Goal: Information Seeking & Learning: Learn about a topic

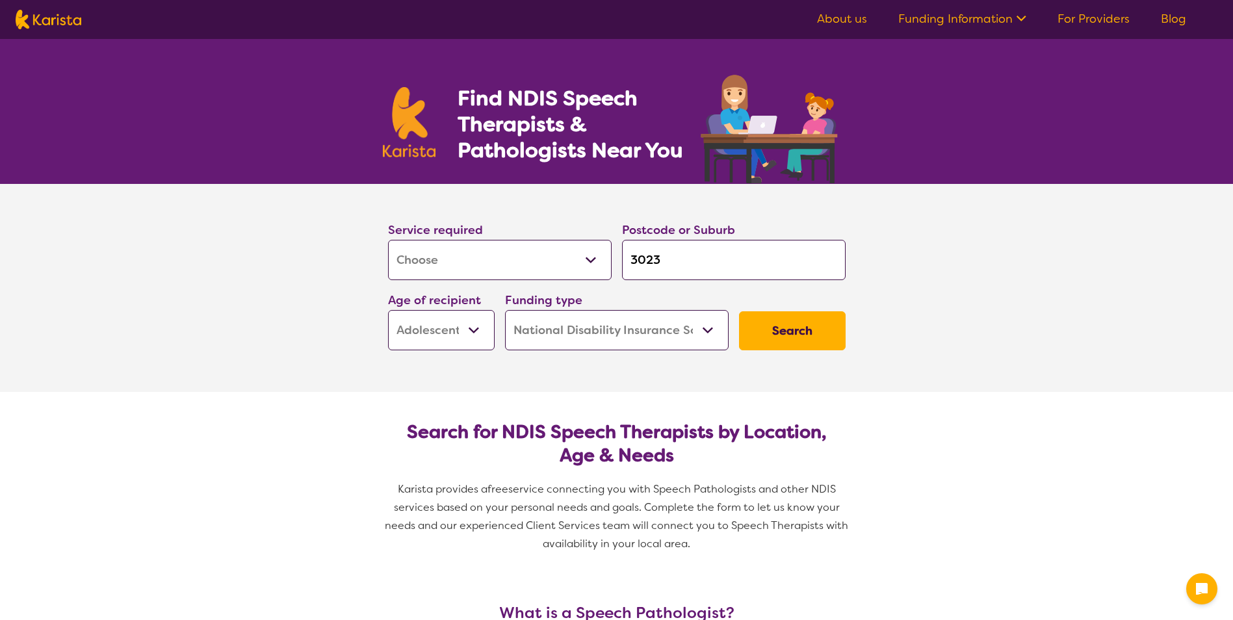
select select "[MEDICAL_DATA]"
select select "AS"
select select "NDIS"
select select "[MEDICAL_DATA]"
select select "AS"
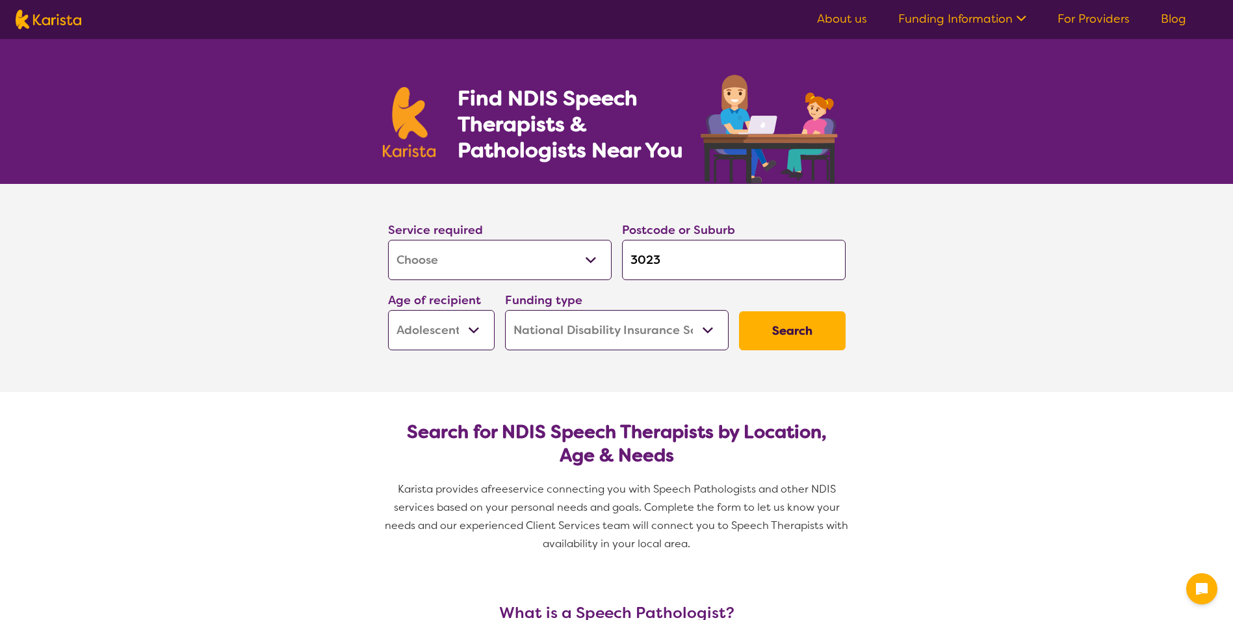
select select "NDIS"
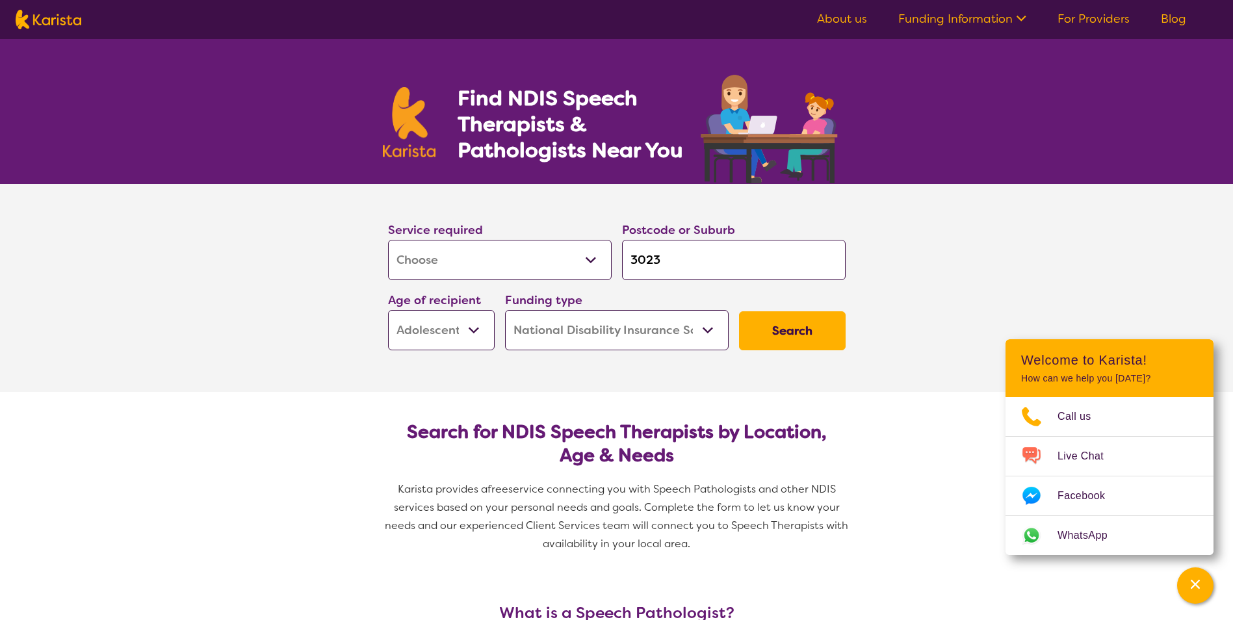
click at [801, 340] on button "Search" at bounding box center [792, 330] width 107 height 39
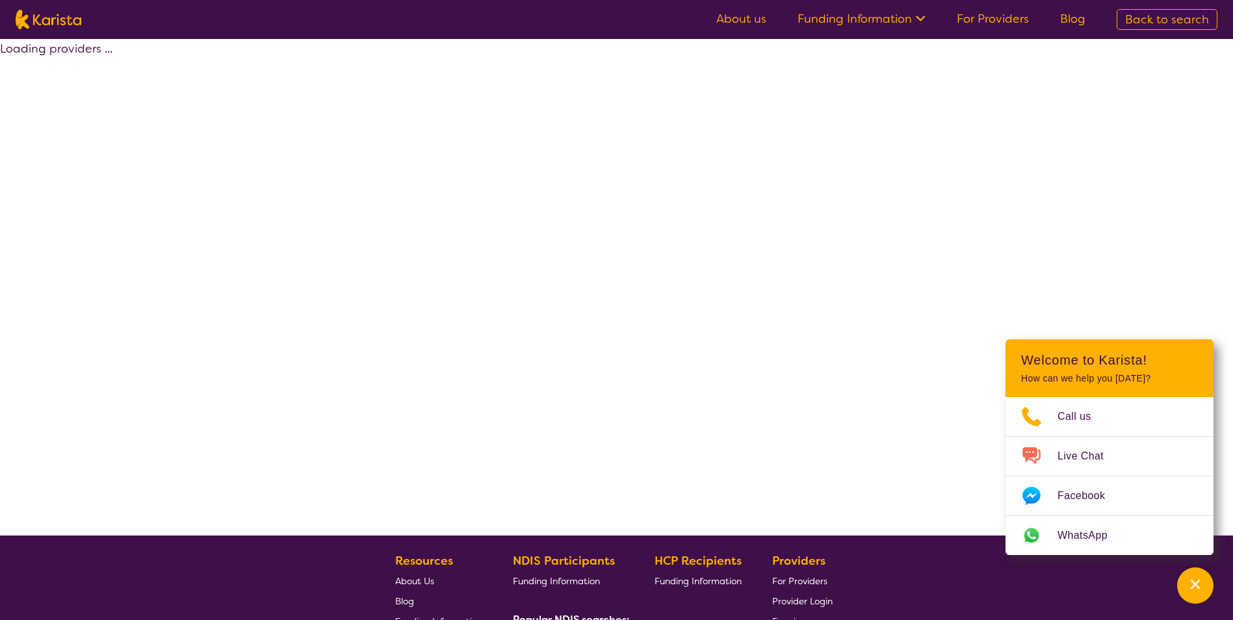
select select "by_score"
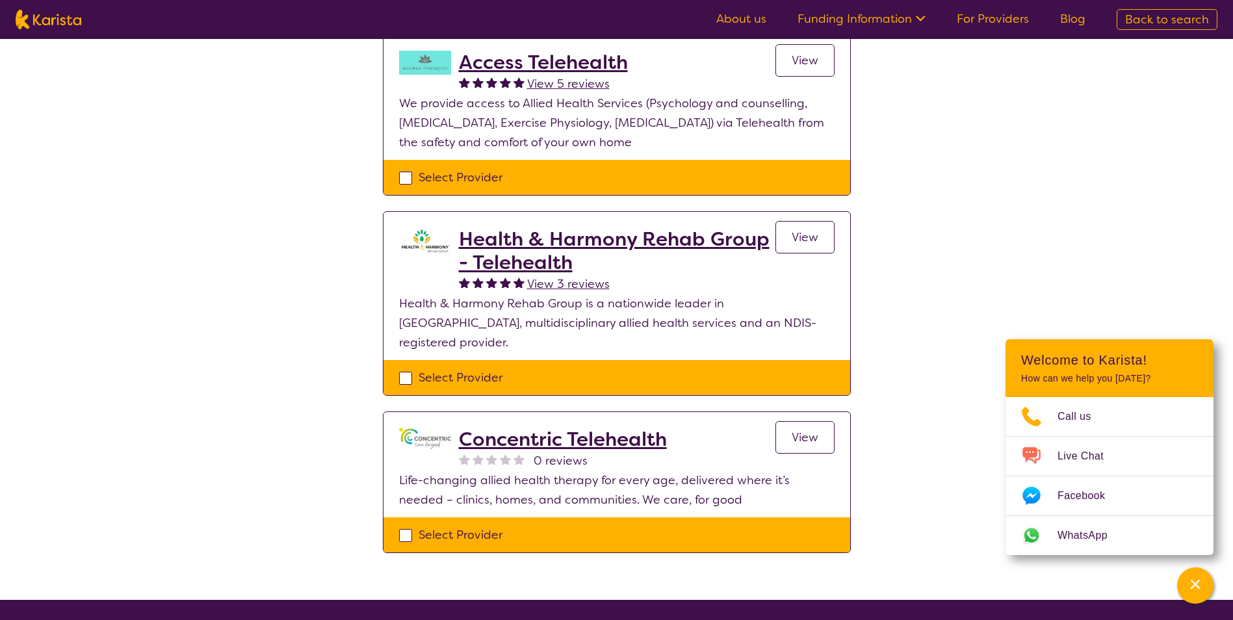
scroll to position [585, 0]
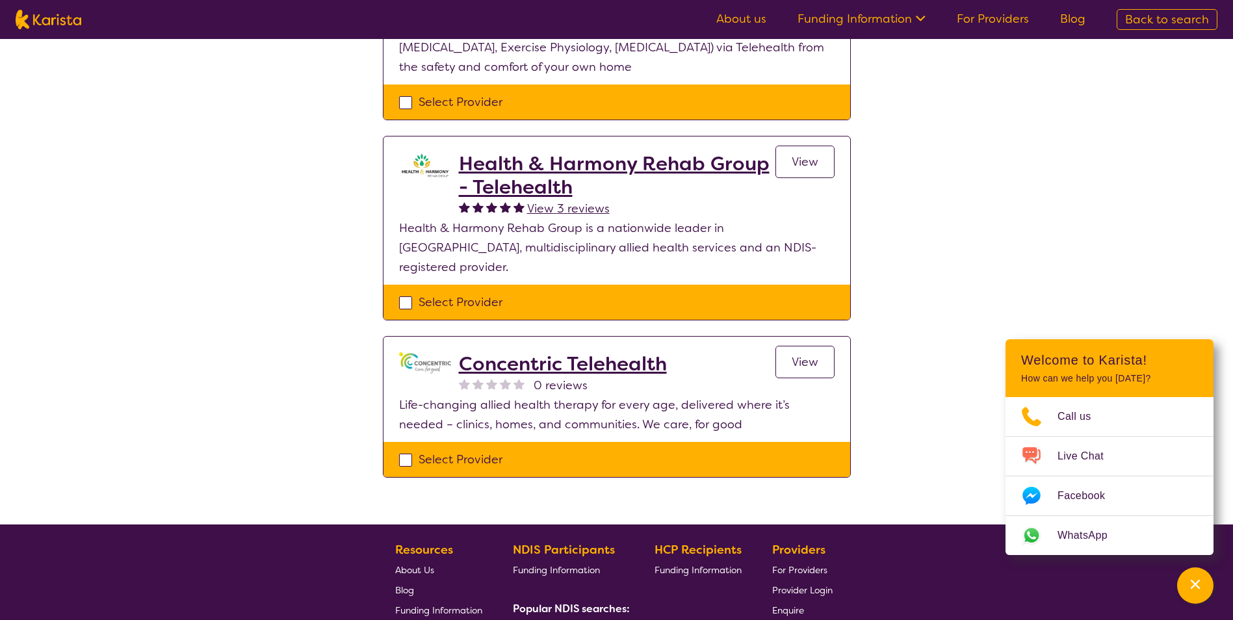
select select "[MEDICAL_DATA]"
select select "AS"
select select "NDIS"
select select "[MEDICAL_DATA]"
select select "AS"
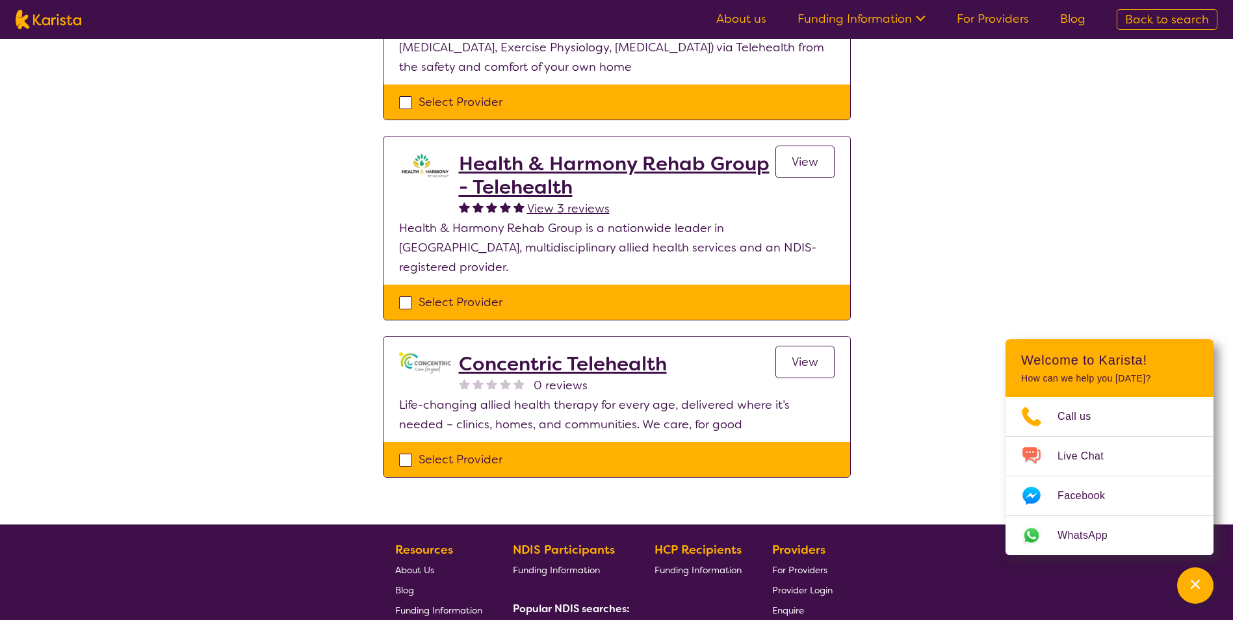
select select "NDIS"
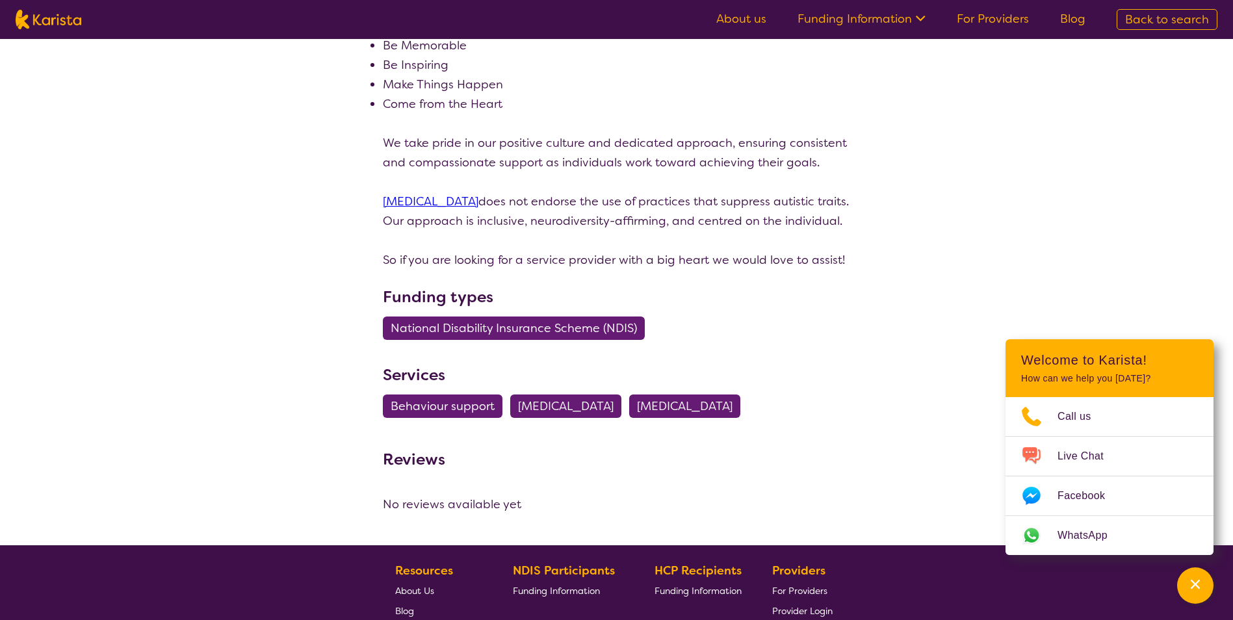
scroll to position [1949, 0]
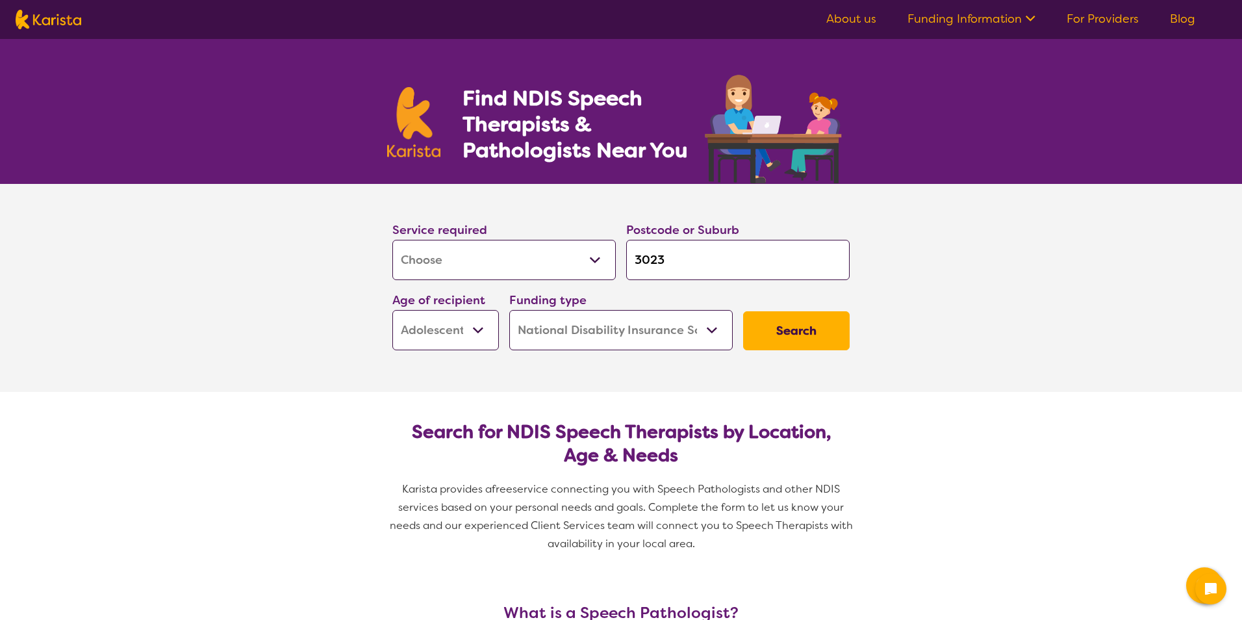
select select "[MEDICAL_DATA]"
select select "AS"
select select "NDIS"
select select "[MEDICAL_DATA]"
select select "AS"
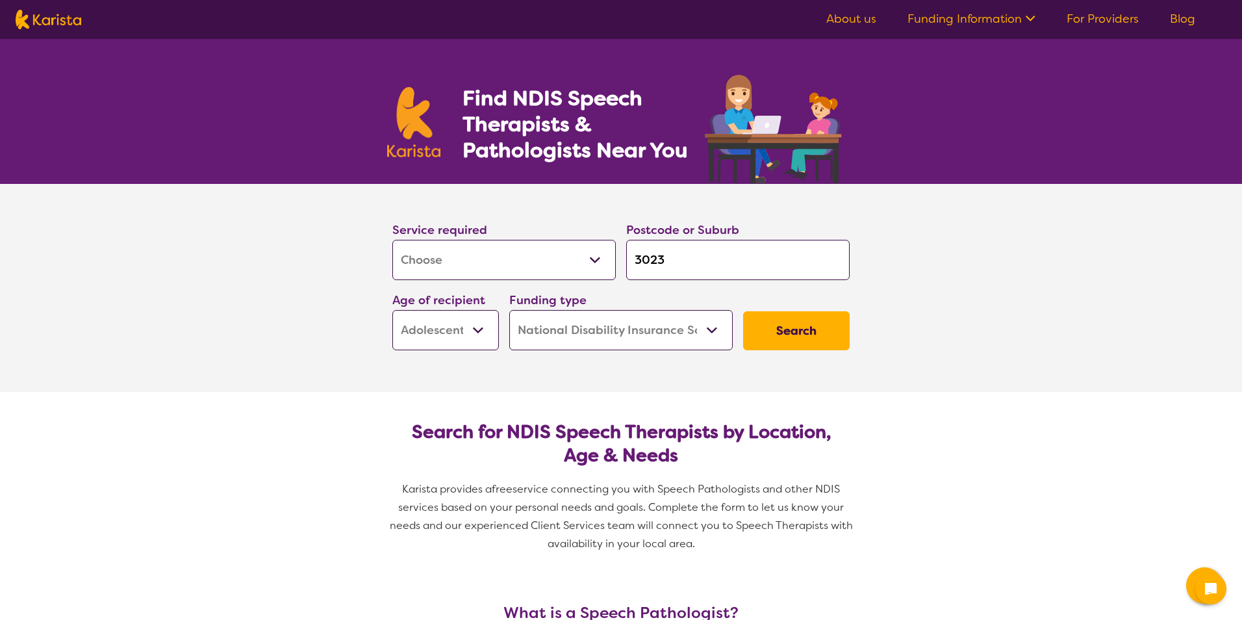
select select "NDIS"
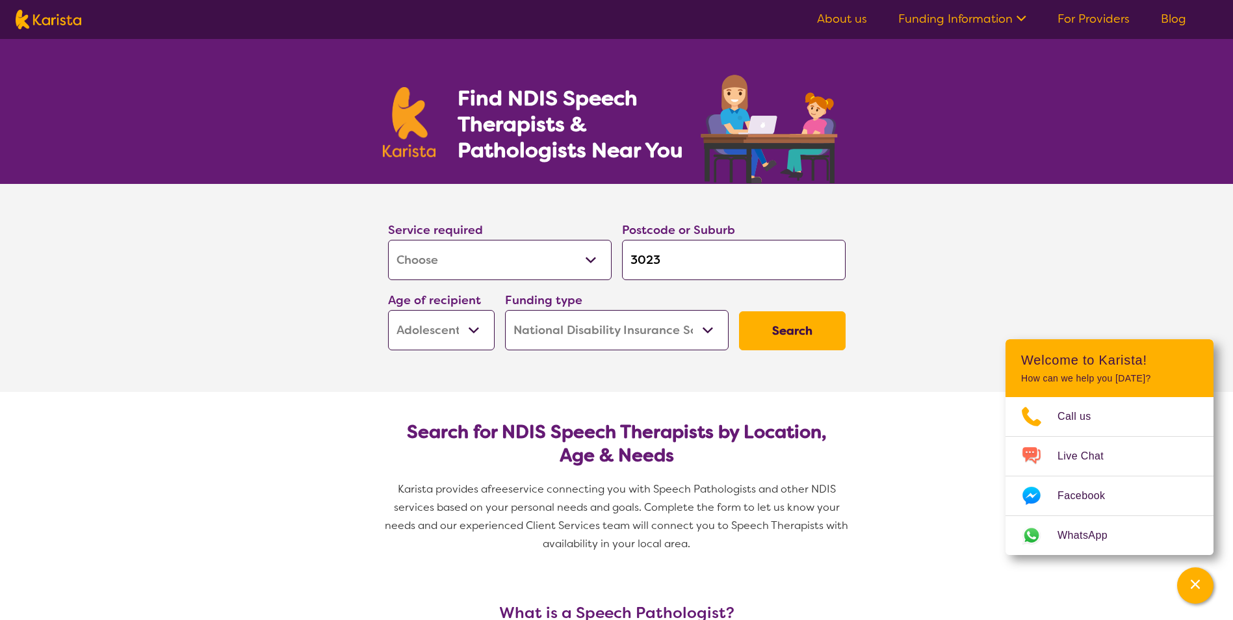
click at [585, 259] on select "Allied Health Assistant Assessment ([MEDICAL_DATA] or [MEDICAL_DATA]) Behaviour…" at bounding box center [500, 260] width 224 height 40
select select "[MEDICAL_DATA]"
click at [388, 240] on select "Allied Health Assistant Assessment ([MEDICAL_DATA] or [MEDICAL_DATA]) Behaviour…" at bounding box center [500, 260] width 224 height 40
select select "[MEDICAL_DATA]"
click at [440, 337] on select "Early Childhood - 0 to 9 Child - 10 to 11 Adolescent - 12 to 17 Adult - 18 to 6…" at bounding box center [441, 330] width 107 height 40
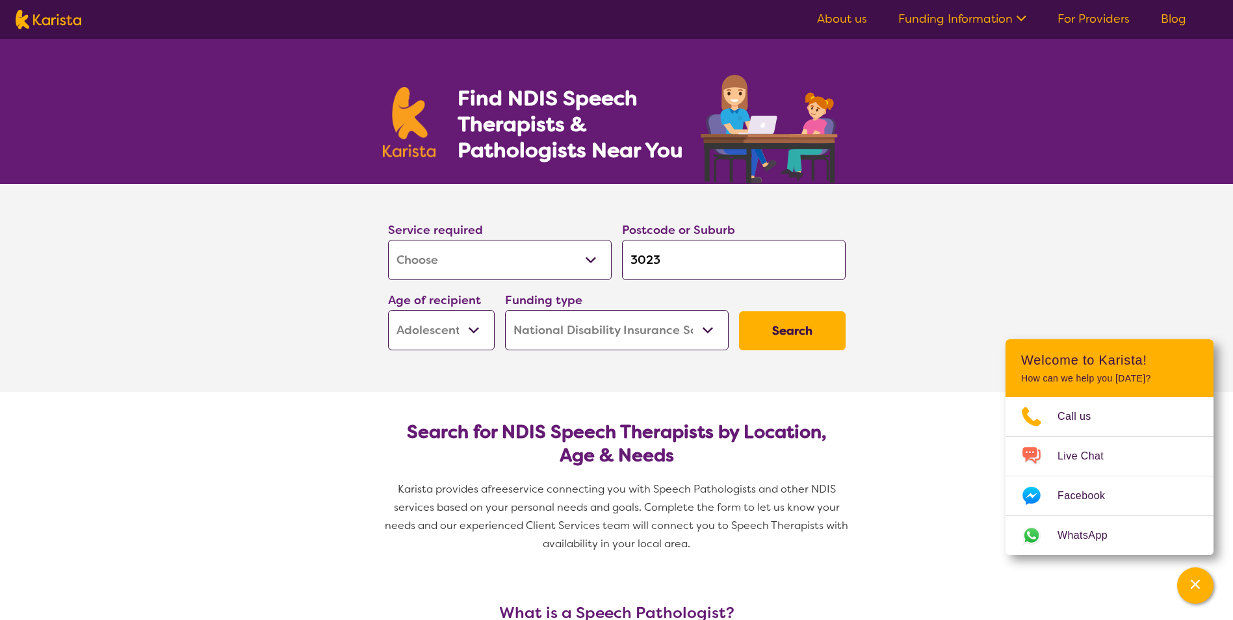
select select "EC"
click at [388, 310] on select "Early Childhood - 0 to 9 Child - 10 to 11 Adolescent - 12 to 17 Adult - 18 to 6…" at bounding box center [441, 330] width 107 height 40
select select "EC"
click at [450, 326] on select "Early Childhood - 0 to 9 Child - 10 to 11 Adolescent - 12 to 17 Adult - 18 to 6…" at bounding box center [441, 330] width 107 height 40
select select "CH"
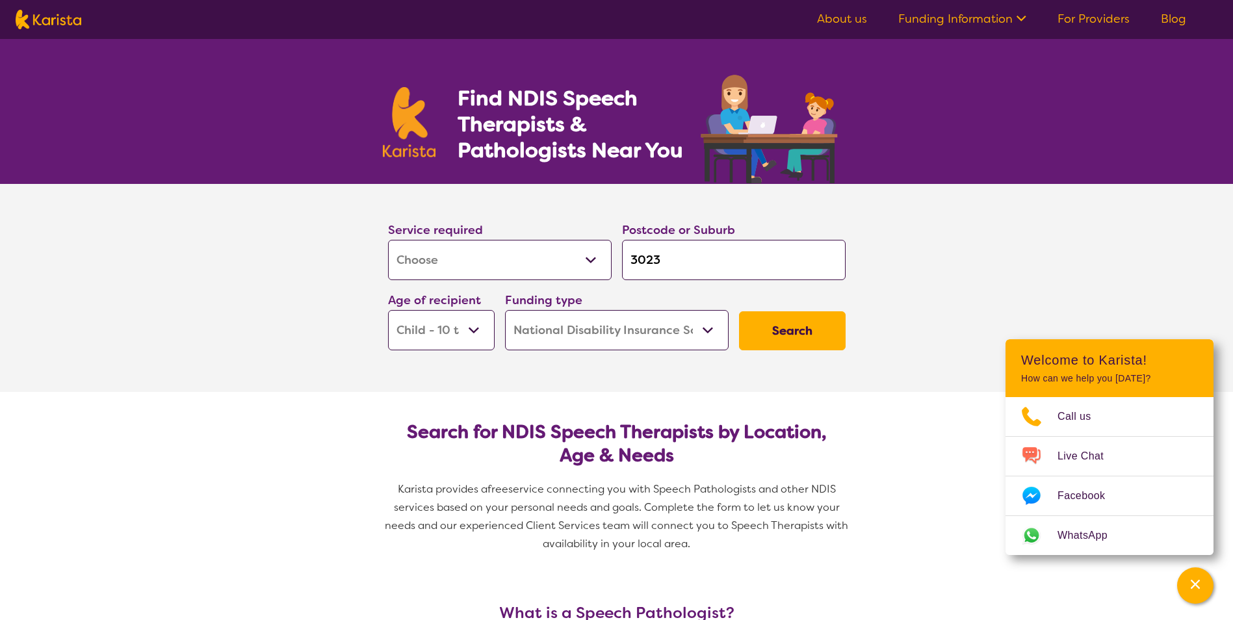
click at [388, 310] on select "Early Childhood - 0 to 9 Child - 10 to 11 Adolescent - 12 to 17 Adult - 18 to 6…" at bounding box center [441, 330] width 107 height 40
select select "CH"
click at [804, 339] on button "Search" at bounding box center [792, 330] width 107 height 39
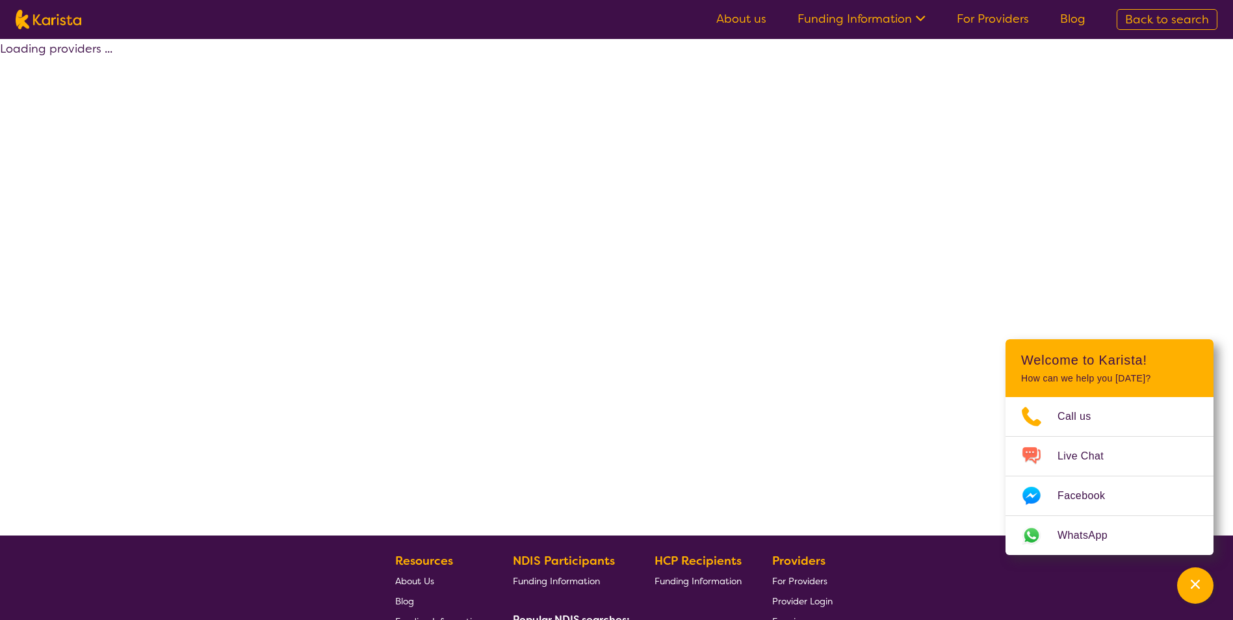
select select "by_score"
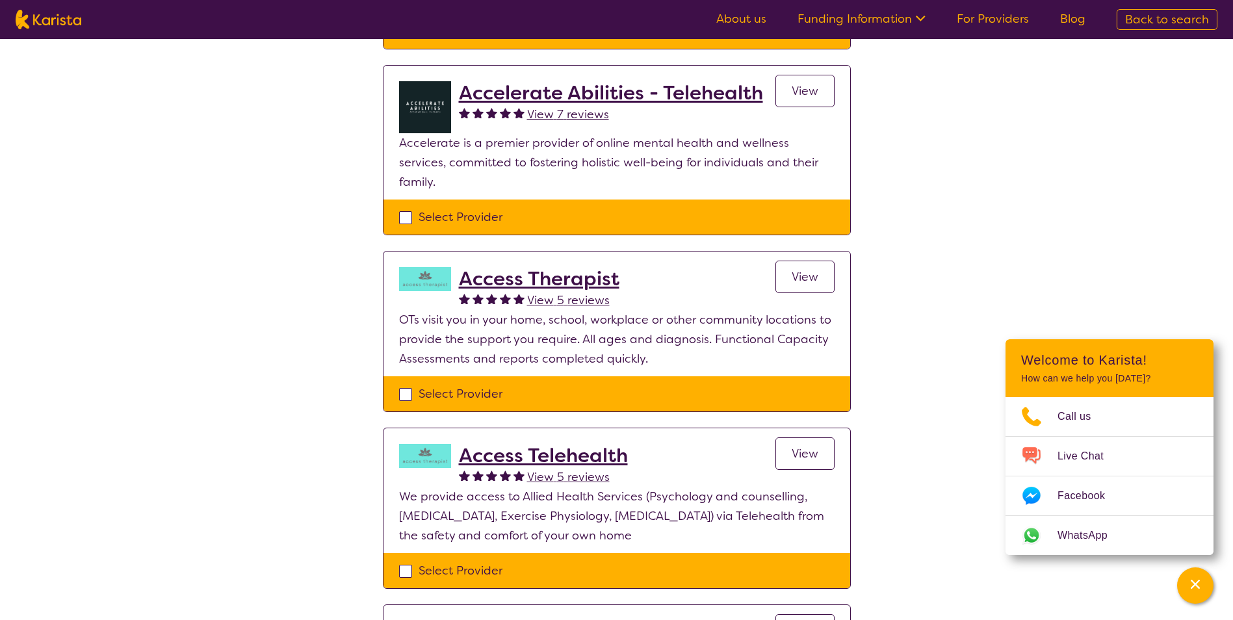
scroll to position [455, 0]
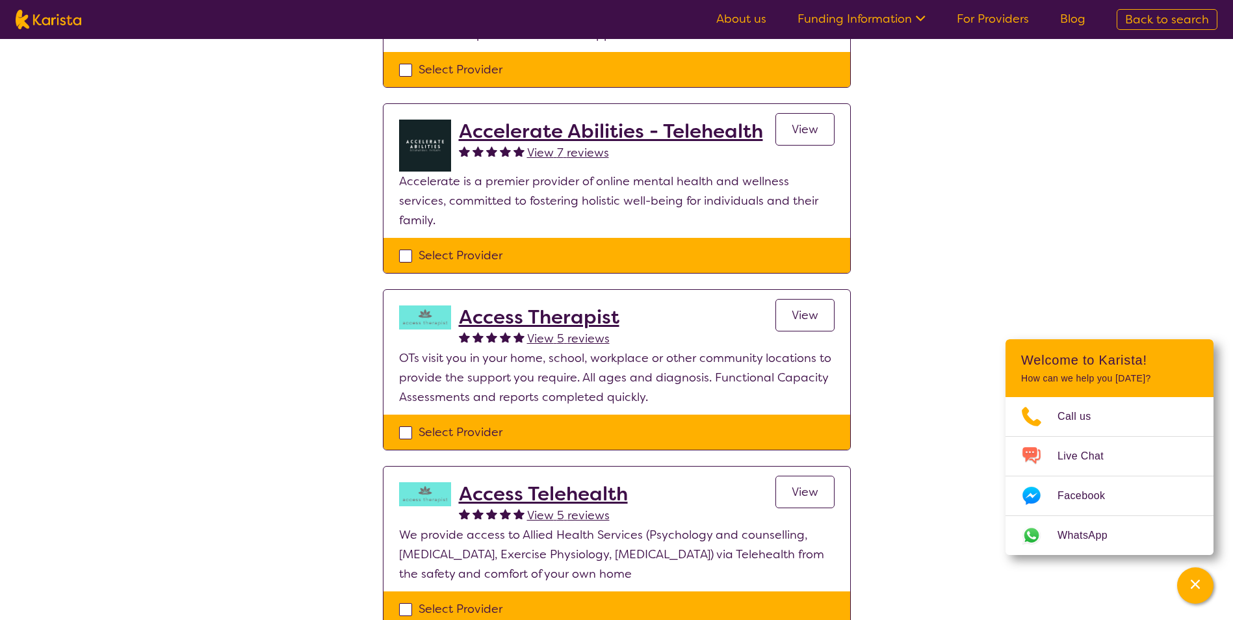
click at [705, 123] on h2 "Accelerate Abilities - Telehealth" at bounding box center [611, 131] width 304 height 23
